Goal: Task Accomplishment & Management: Complete application form

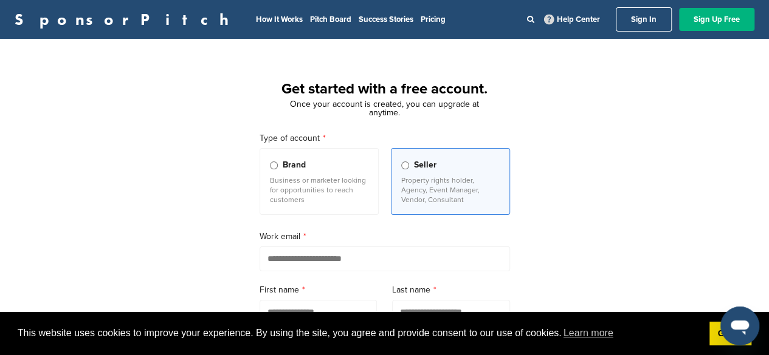
click at [708, 14] on link "Sign Up Free" at bounding box center [716, 19] width 75 height 23
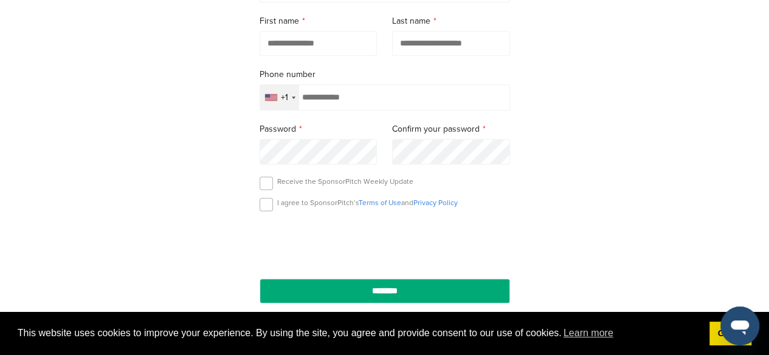
scroll to position [270, 0]
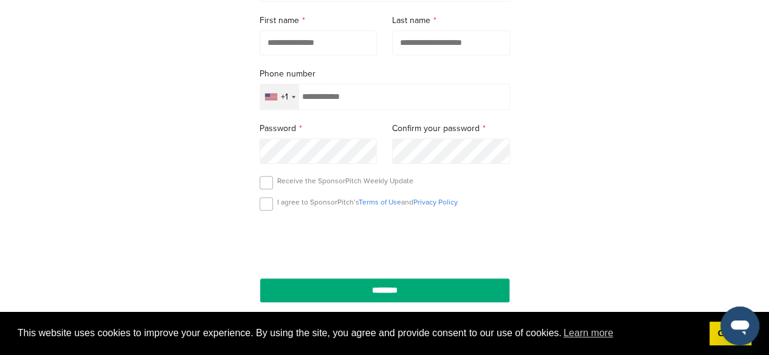
drag, startPoint x: 550, startPoint y: 154, endPoint x: 128, endPoint y: 205, distance: 425.3
click at [128, 205] on div "Get started with a free account. Once your account is created, you can upgrade …" at bounding box center [384, 66] width 769 height 564
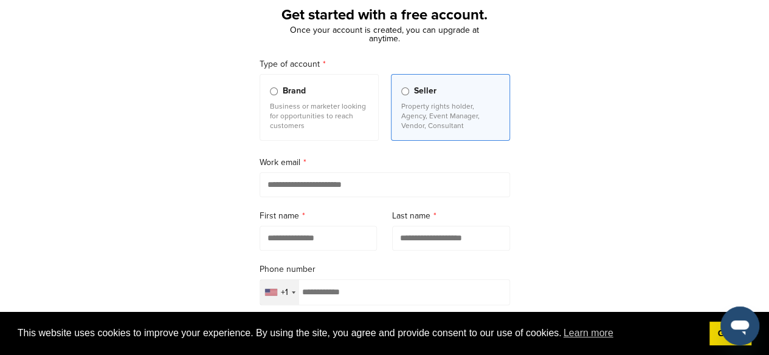
scroll to position [0, 0]
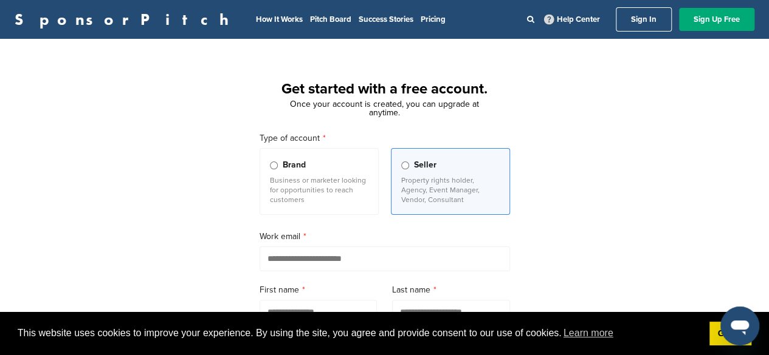
click at [632, 24] on link "Sign In" at bounding box center [643, 19] width 56 height 24
